Goal: Navigation & Orientation: Find specific page/section

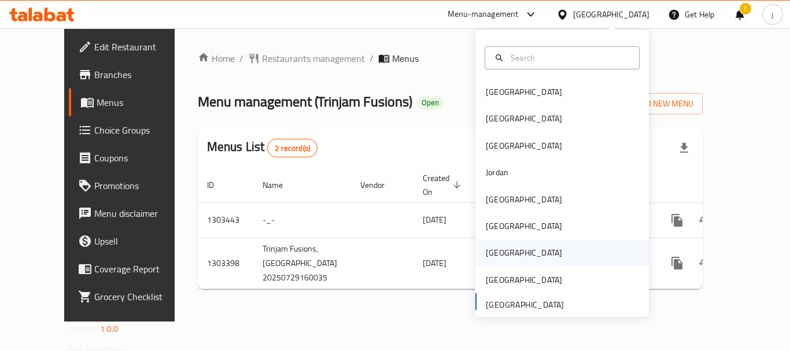
click at [492, 247] on div "[GEOGRAPHIC_DATA]" at bounding box center [524, 252] width 76 height 13
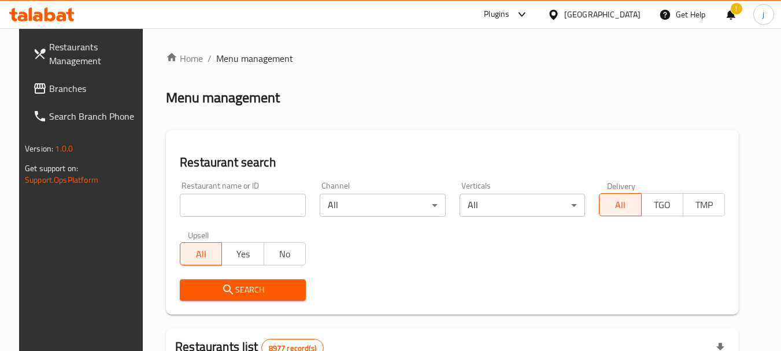
click at [83, 90] on span "Branches" at bounding box center [94, 89] width 91 height 14
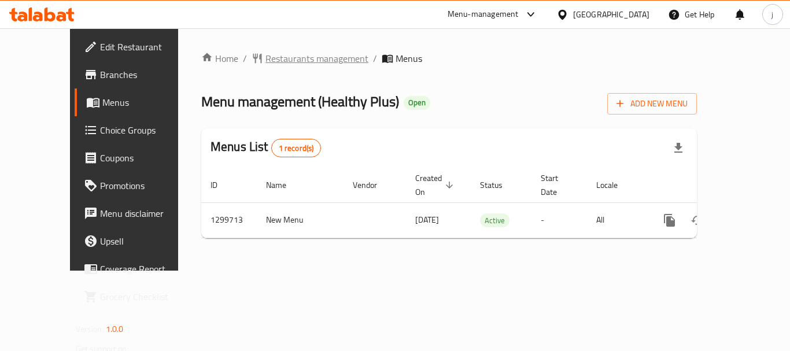
click at [265, 51] on span "Restaurants management" at bounding box center [316, 58] width 103 height 14
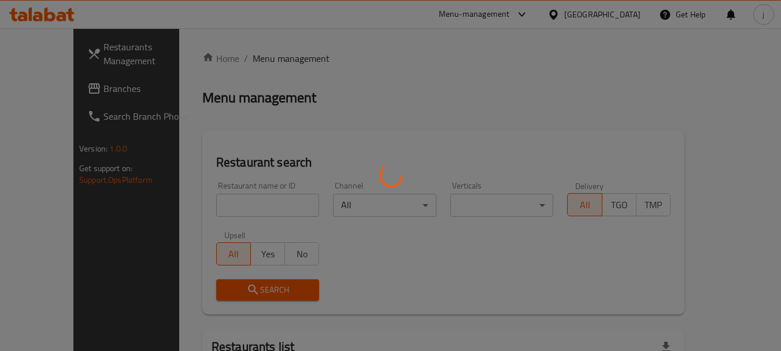
click at [36, 86] on div at bounding box center [390, 175] width 781 height 351
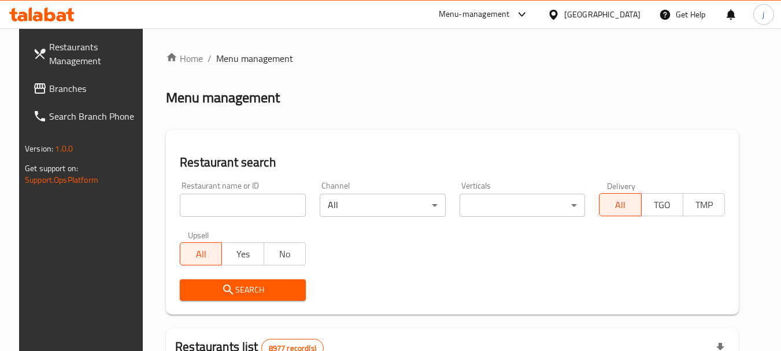
click at [49, 87] on span "Branches" at bounding box center [94, 89] width 91 height 14
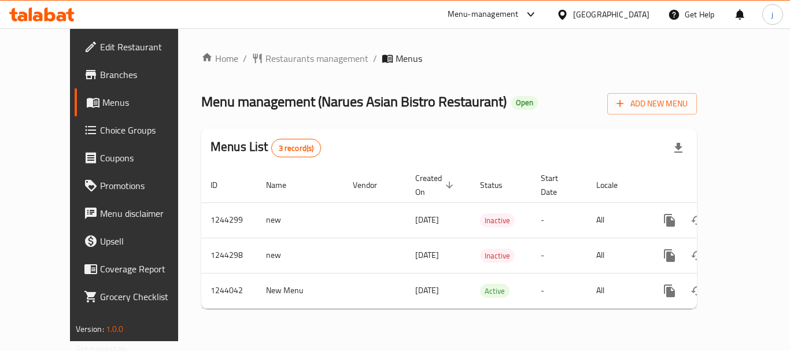
click at [573, 16] on div at bounding box center [564, 14] width 17 height 13
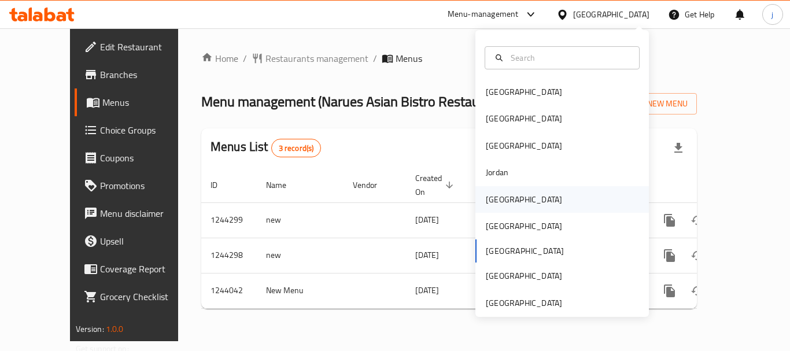
click at [497, 201] on div "[GEOGRAPHIC_DATA]" at bounding box center [524, 199] width 76 height 13
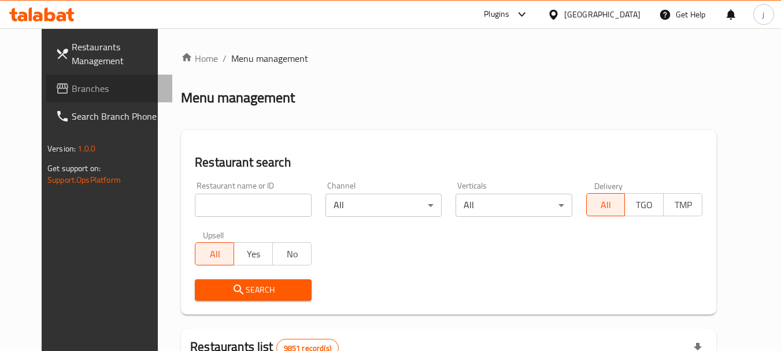
click at [72, 84] on span "Branches" at bounding box center [117, 89] width 91 height 14
